Goal: Task Accomplishment & Management: Use online tool/utility

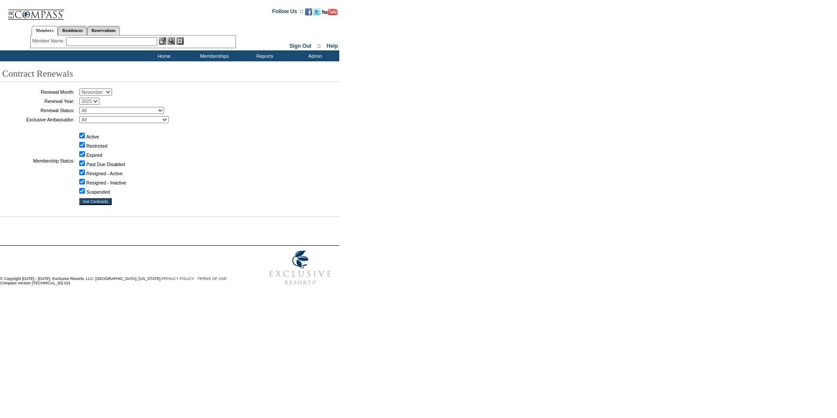
click at [112, 91] on select "January February March April May June July August September October November De…" at bounding box center [95, 91] width 33 height 7
select select "10"
click at [82, 88] on select "January February March April May June July August September October November De…" at bounding box center [95, 91] width 33 height 7
click at [164, 111] on select "All Not Started Pending Approved Election Made Election Changed No Response Man…" at bounding box center [121, 110] width 85 height 7
select select "5"
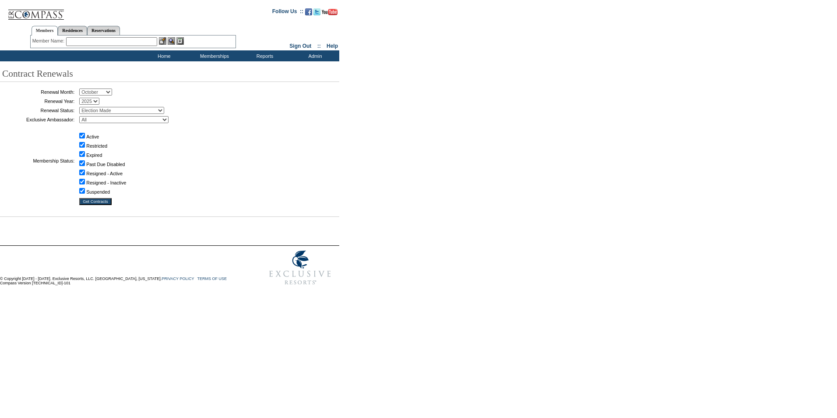
click at [82, 108] on select "All Not Started Pending Approved Election Made Election Changed No Response Man…" at bounding box center [121, 110] width 85 height 7
click at [108, 205] on input "Get Contracts" at bounding box center [95, 201] width 32 height 7
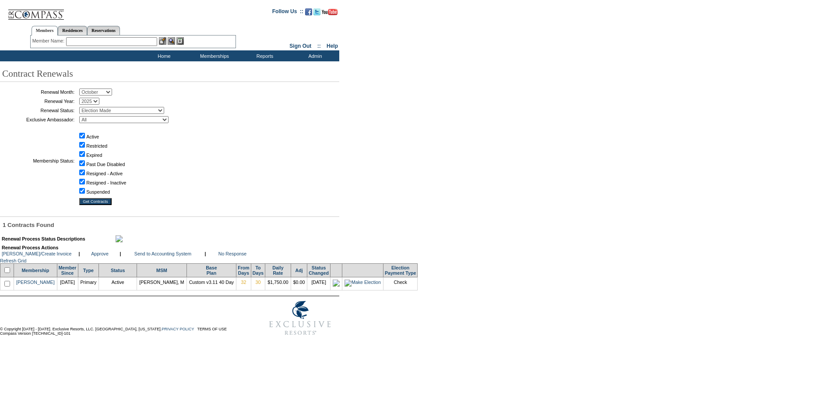
click at [10, 286] on input "checkbox" at bounding box center [7, 284] width 6 height 6
checkbox input "true"
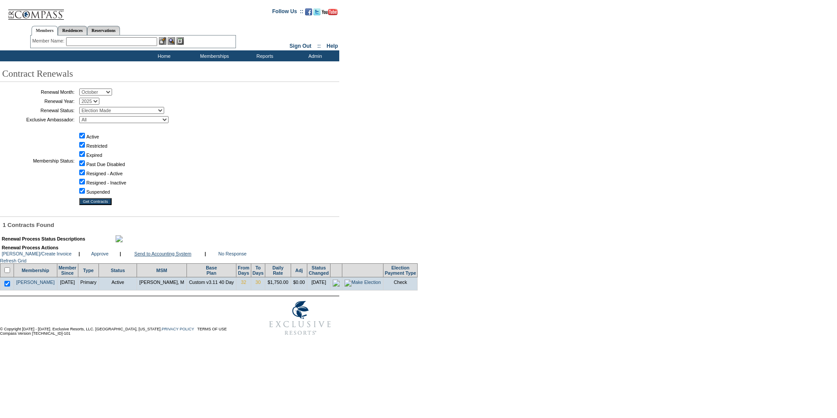
click at [143, 256] on link "Send to Accounting System" at bounding box center [162, 253] width 57 height 5
